Goal: Task Accomplishment & Management: Manage account settings

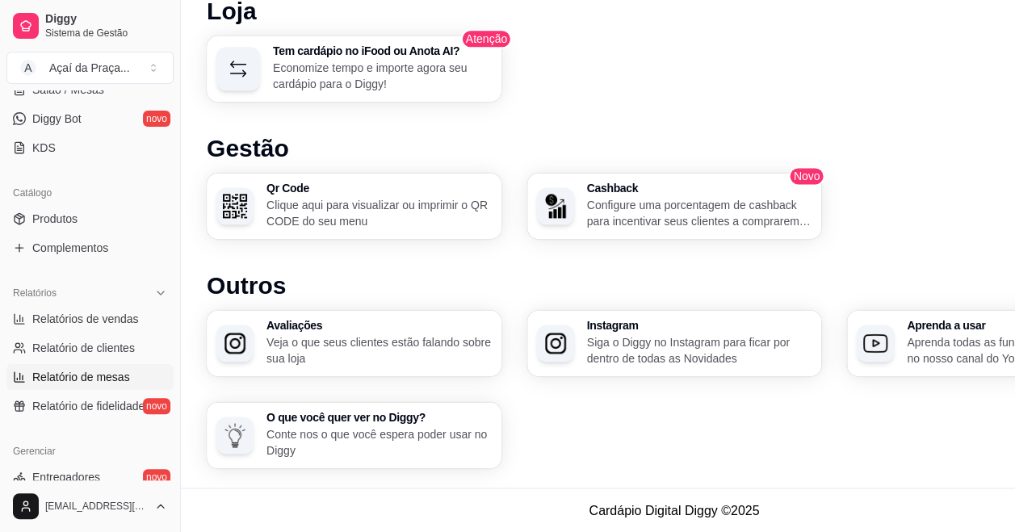
scroll to position [323, 0]
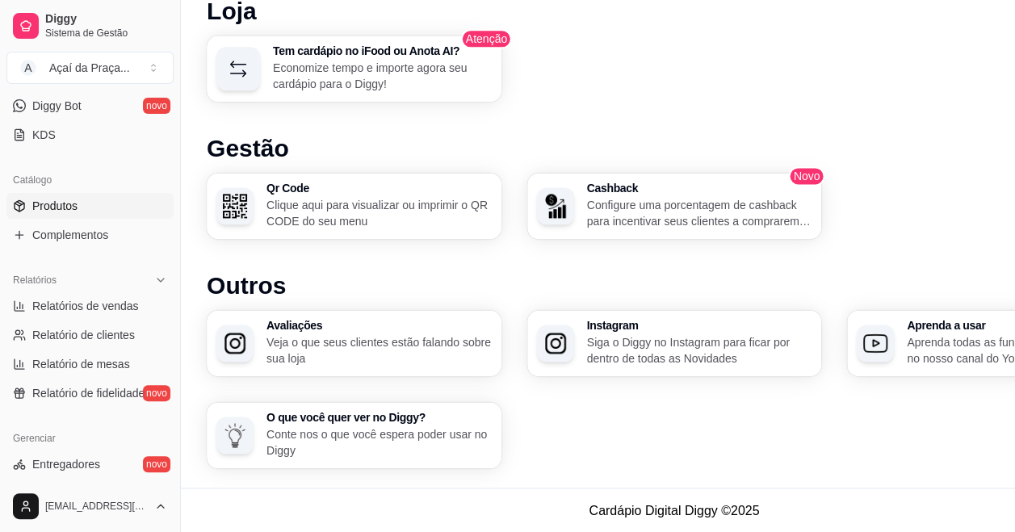
click at [81, 215] on link "Produtos" at bounding box center [89, 206] width 167 height 26
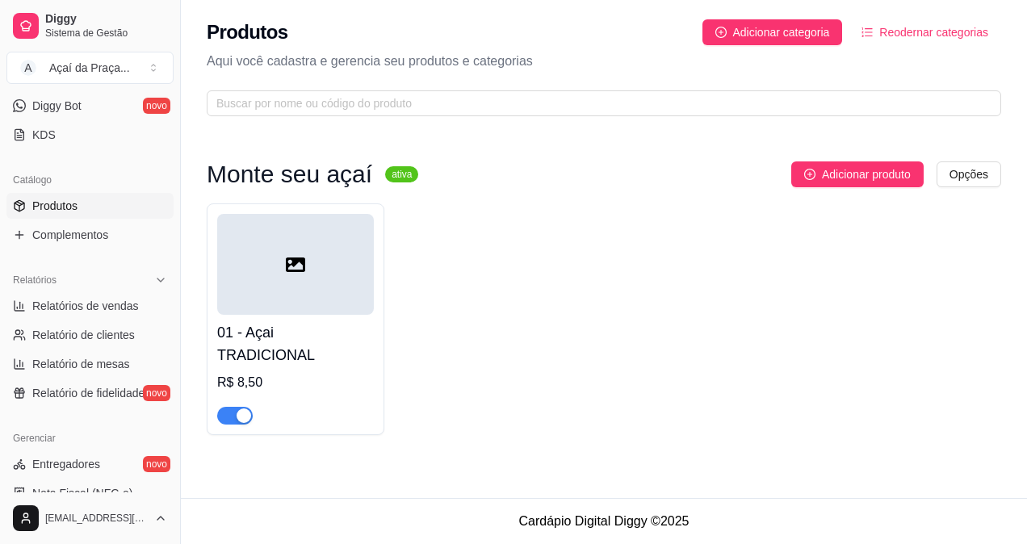
click at [334, 335] on h4 "01 - Açai TRADICIONAL" at bounding box center [295, 343] width 157 height 45
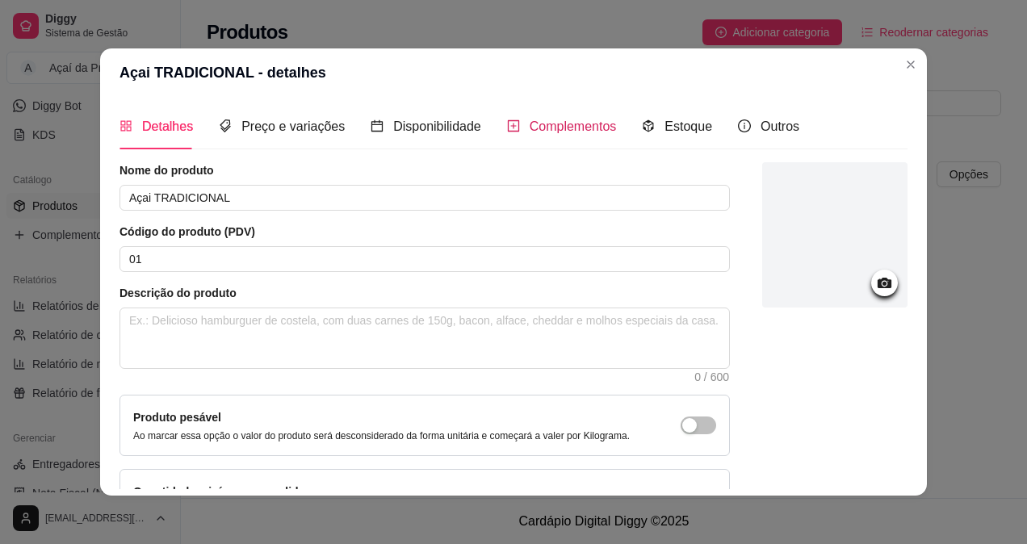
click at [534, 128] on span "Complementos" at bounding box center [573, 126] width 87 height 14
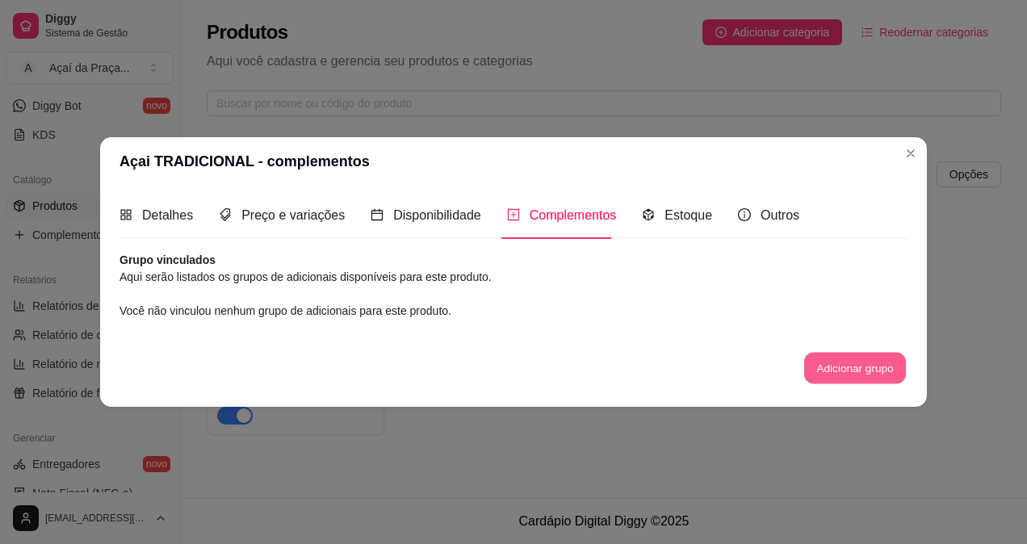
click at [836, 355] on button "Adicionar grupo" at bounding box center [855, 367] width 102 height 31
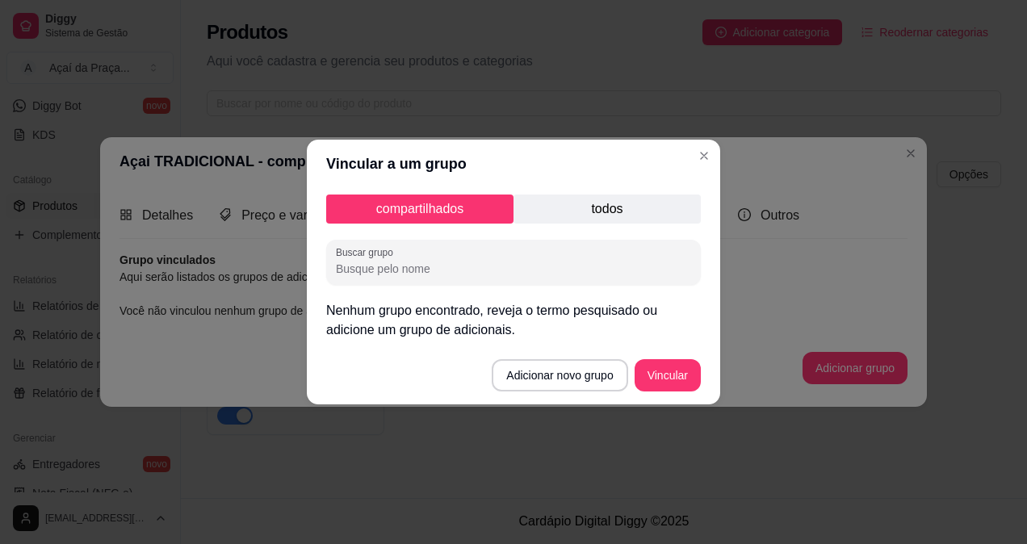
click at [493, 262] on input "Buscar grupo" at bounding box center [513, 269] width 355 height 16
click at [612, 224] on div "compartilhados todos Buscar grupo Nenhum grupo encontrado, reveja o termo pesqu…" at bounding box center [513, 267] width 413 height 158
click at [618, 215] on p "todos" at bounding box center [606, 209] width 187 height 29
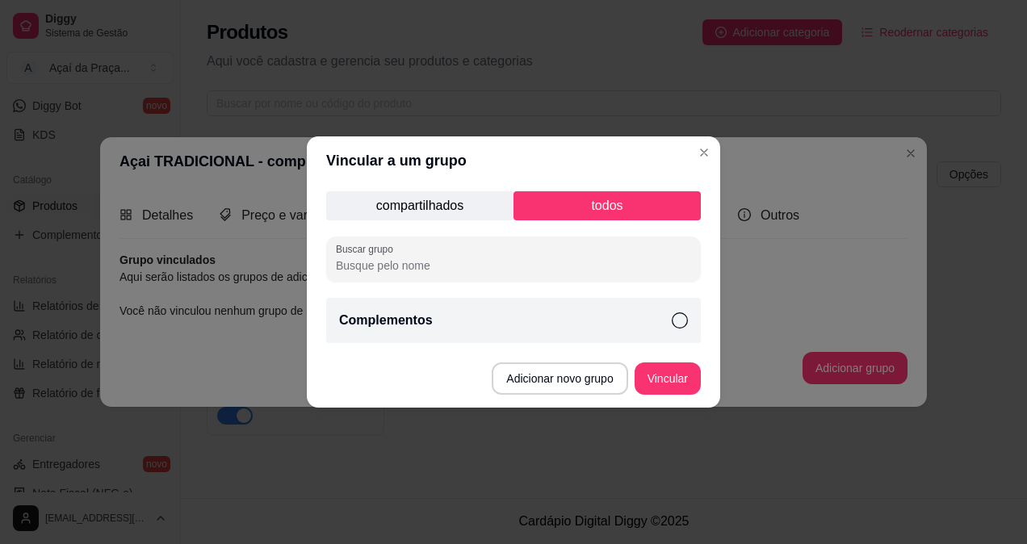
click at [391, 213] on p "compartilhados" at bounding box center [419, 205] width 187 height 29
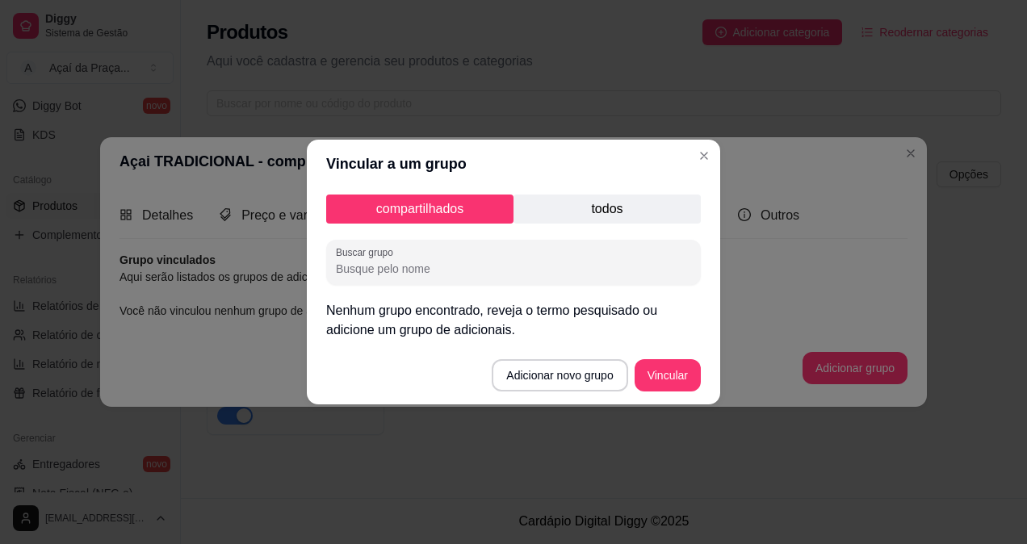
click at [582, 199] on p "todos" at bounding box center [606, 209] width 187 height 29
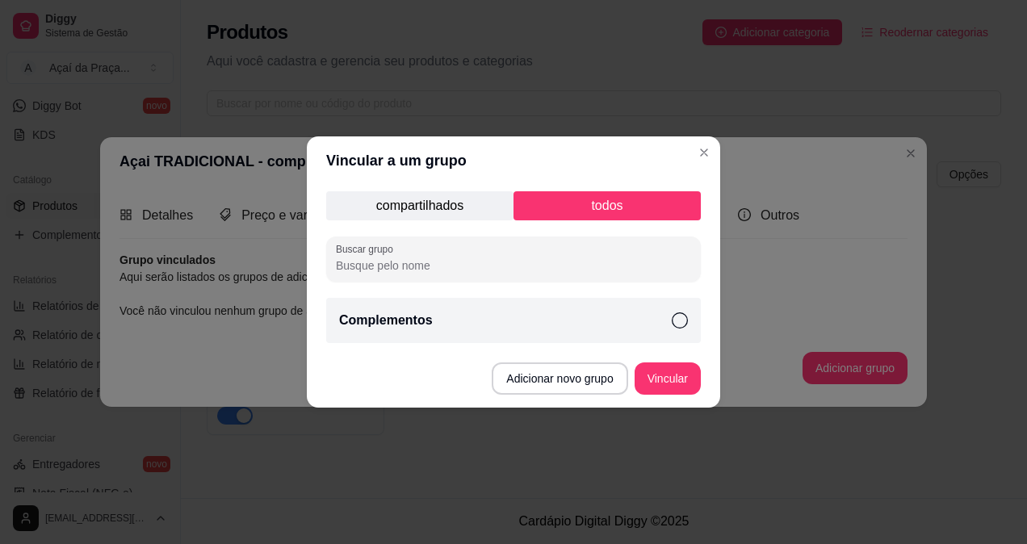
click at [468, 323] on div "Complementos" at bounding box center [513, 320] width 375 height 45
click at [676, 380] on button "Vincular" at bounding box center [667, 378] width 65 height 31
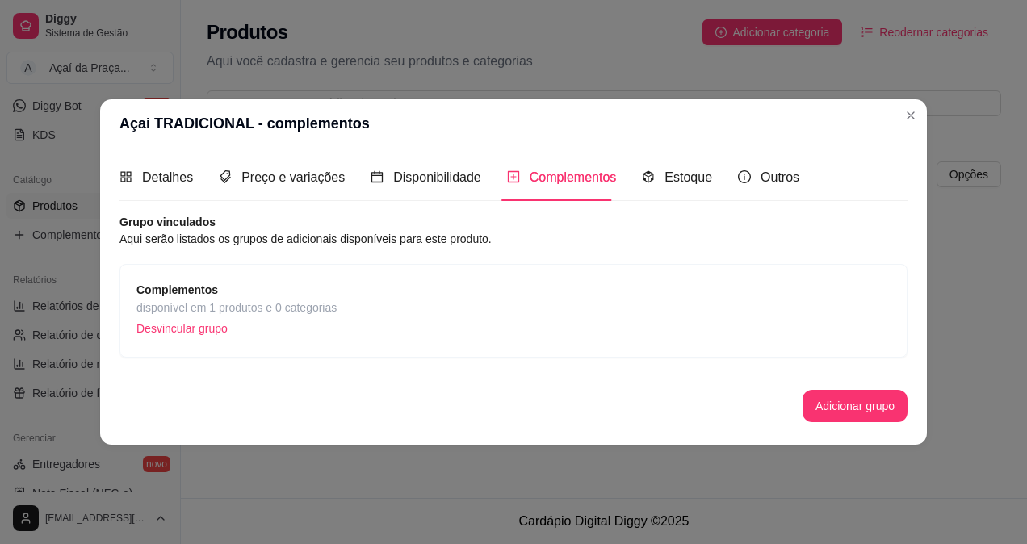
click at [241, 287] on span "Complementos" at bounding box center [236, 290] width 200 height 18
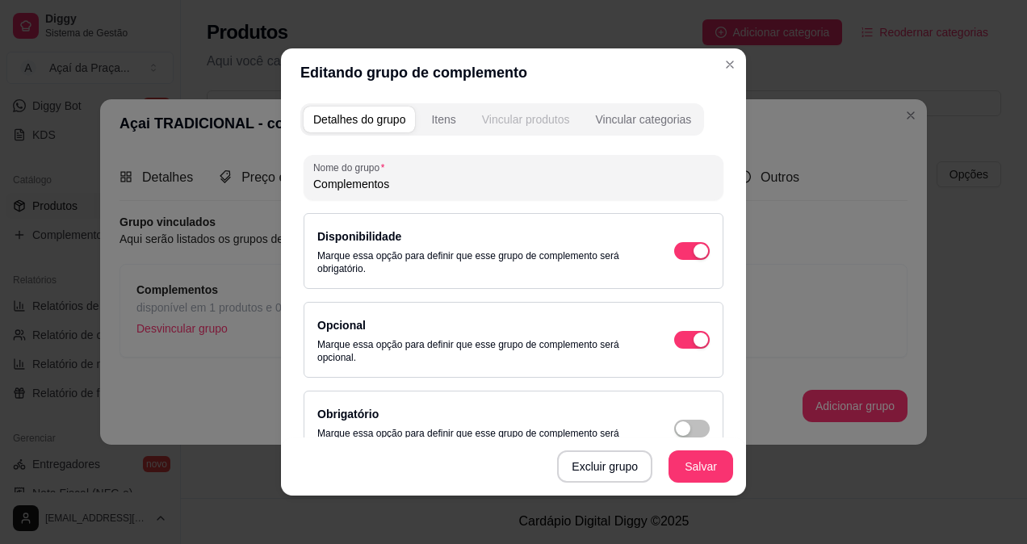
click at [526, 119] on div "Vincular produtos" at bounding box center [526, 119] width 88 height 16
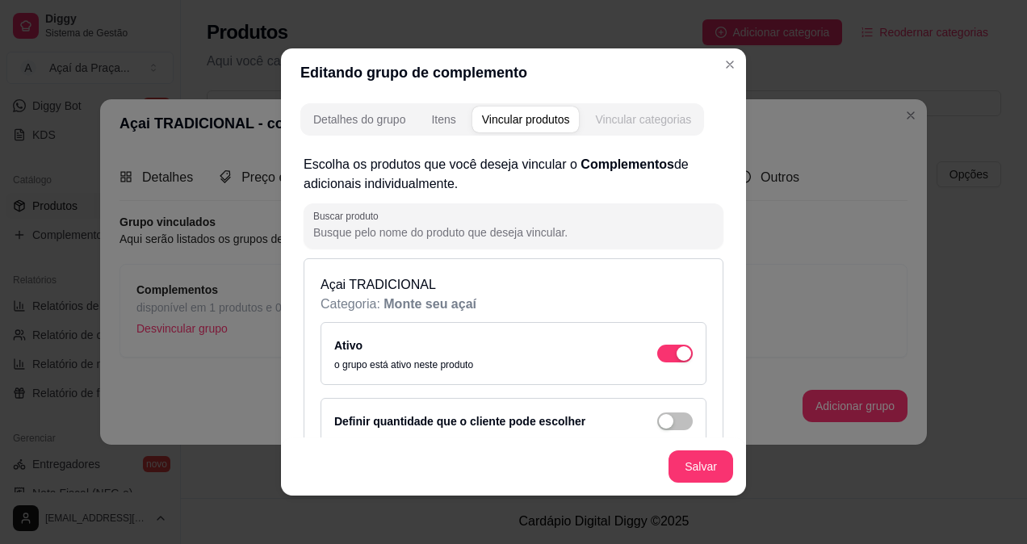
click at [647, 124] on div "Vincular categorias" at bounding box center [643, 119] width 96 height 16
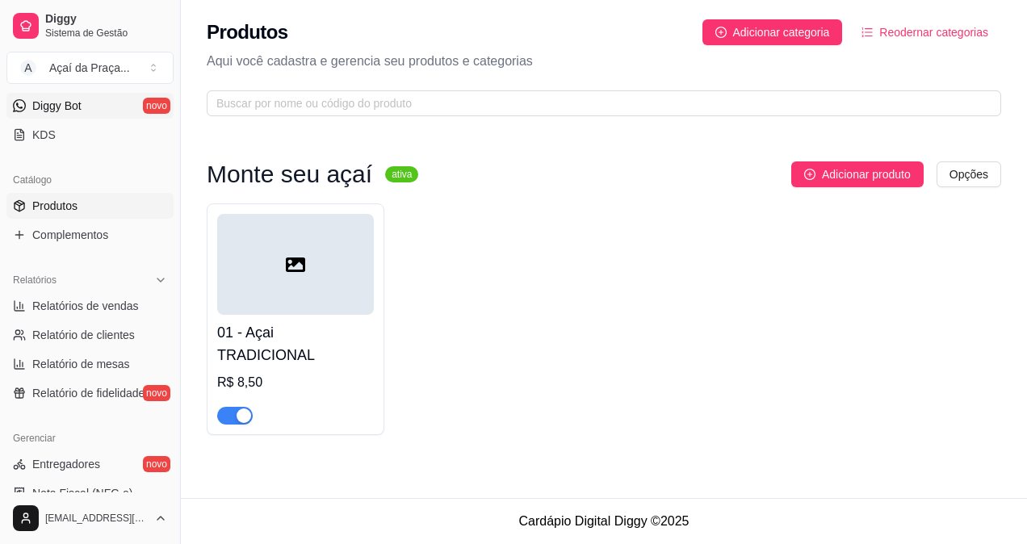
click at [124, 114] on link "Diggy Bot novo" at bounding box center [89, 106] width 167 height 26
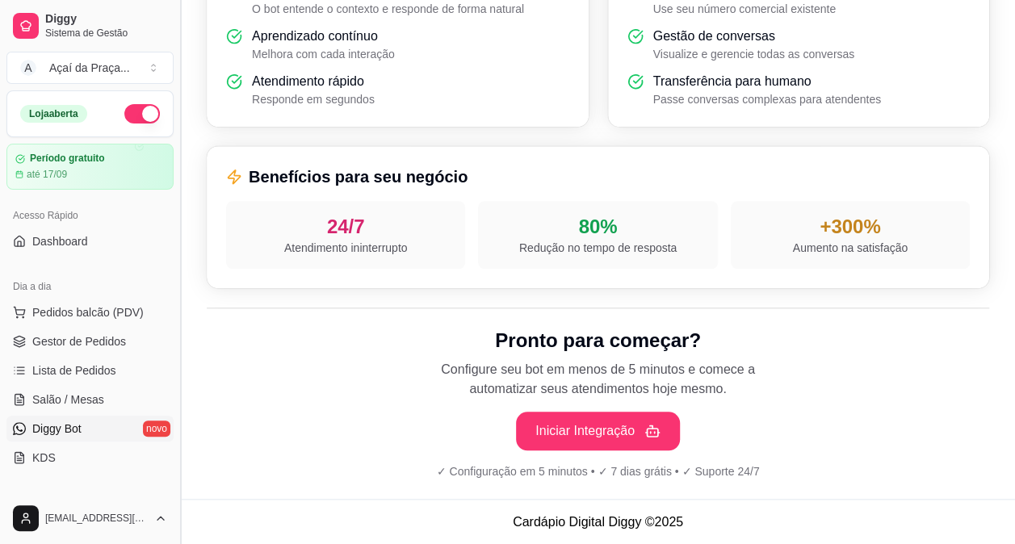
drag, startPoint x: 174, startPoint y: 175, endPoint x: 178, endPoint y: 298, distance: 122.8
click at [178, 298] on button "Toggle Sidebar" at bounding box center [180, 272] width 13 height 544
